Goal: Task Accomplishment & Management: Manage account settings

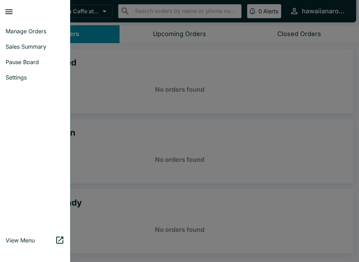
click at [20, 44] on span "Sales Summary" at bounding box center [35, 46] width 59 height 7
select select "03:00"
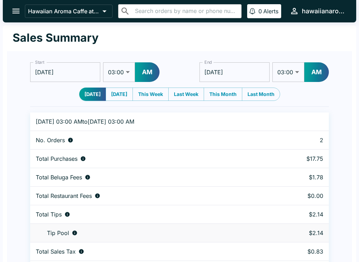
click at [13, 8] on icon "open drawer" at bounding box center [15, 10] width 9 height 9
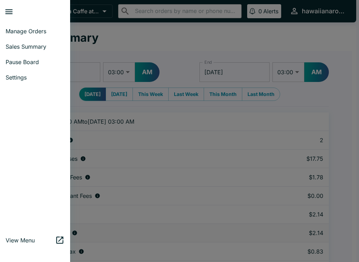
click at [18, 28] on span "Manage Orders" at bounding box center [35, 31] width 59 height 7
